Goal: Transaction & Acquisition: Purchase product/service

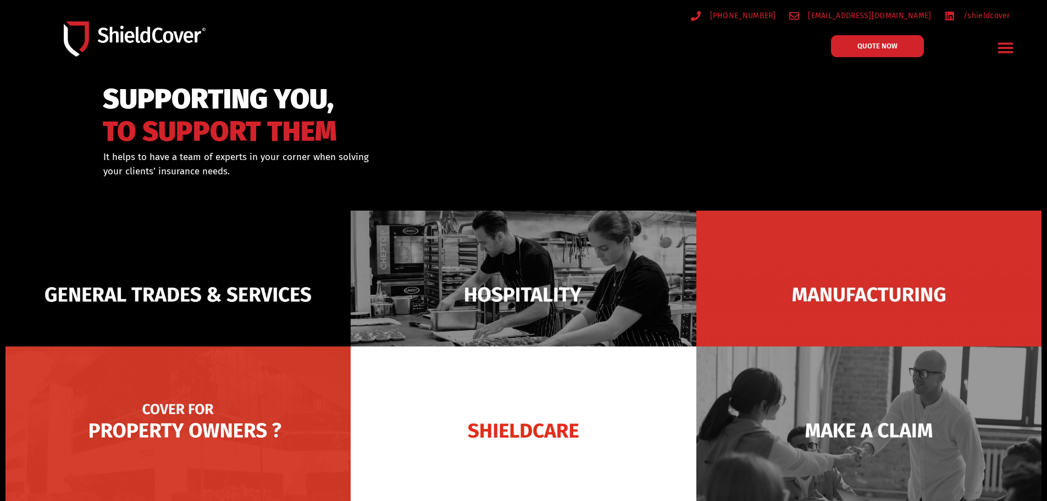
click at [175, 427] on img at bounding box center [177, 430] width 345 height 168
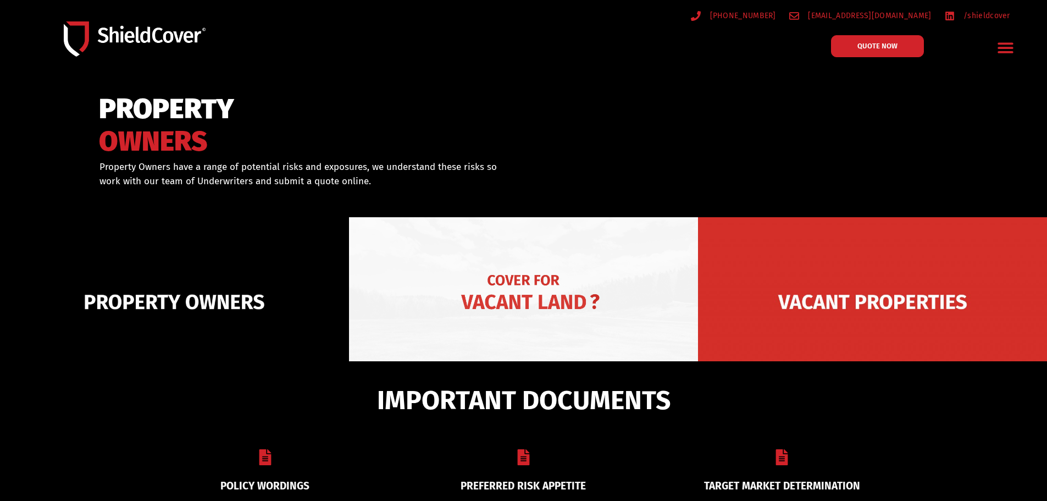
click at [561, 318] on img at bounding box center [523, 301] width 349 height 169
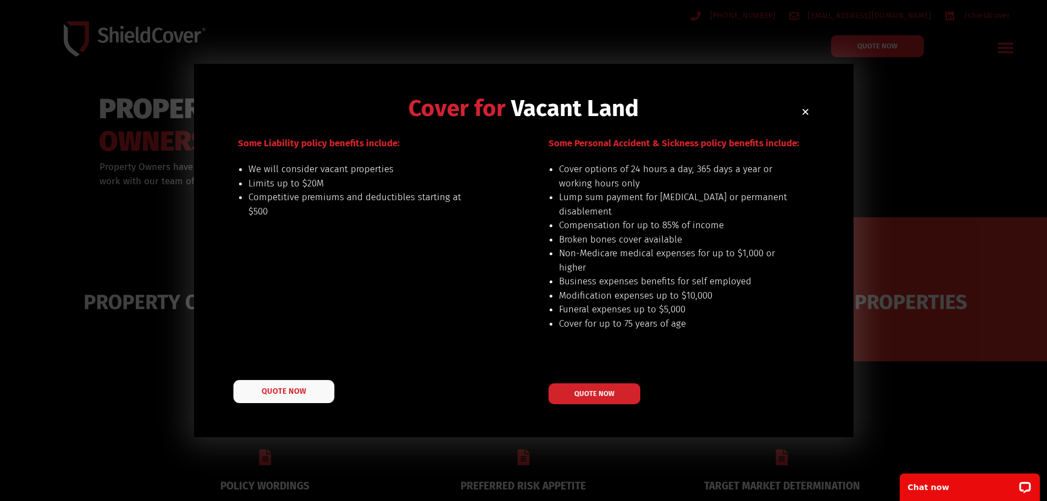
click at [288, 387] on span "QUOTE NOW" at bounding box center [284, 391] width 44 height 8
